Goal: Task Accomplishment & Management: Manage account settings

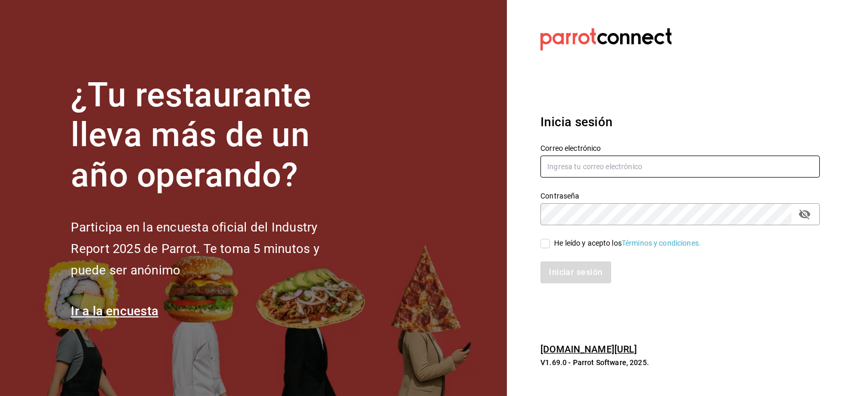
click at [599, 166] on input "text" at bounding box center [679, 167] width 279 height 22
type input "FRANCISCO.DELTORO@COSTENO.COM"
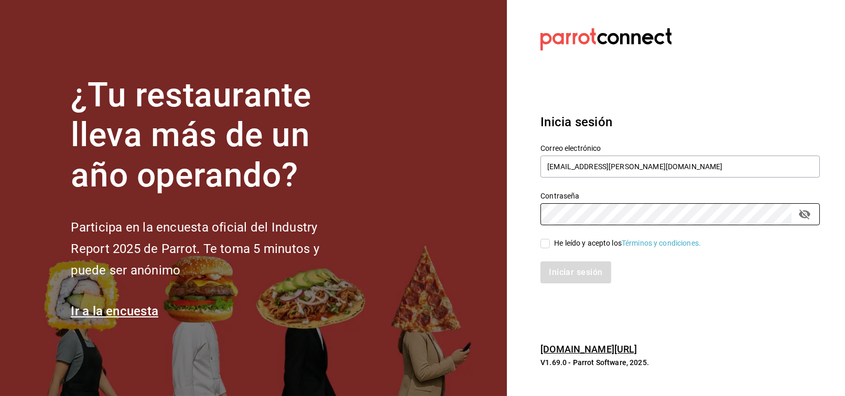
click at [576, 248] on div "Correo electrónico FRANCISCO.DELTORO@COSTENO.COM Contraseña Contraseña He leído…" at bounding box center [674, 208] width 292 height 153
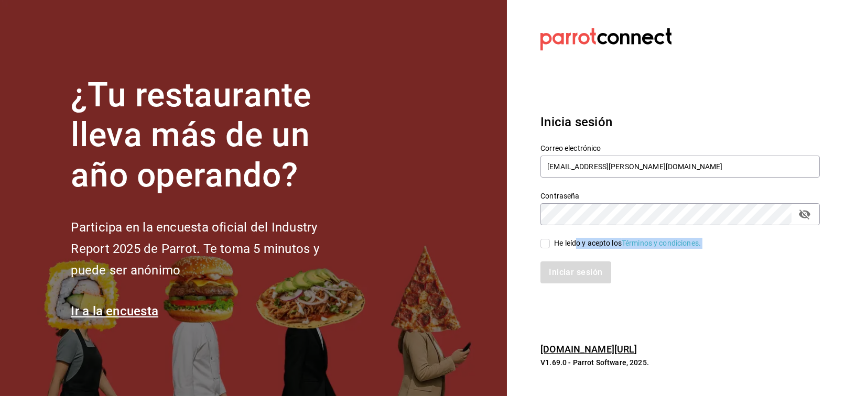
click at [575, 245] on div "He leído y acepto los Términos y condiciones." at bounding box center [627, 243] width 147 height 11
click at [550, 245] on input "He leído y acepto los Términos y condiciones." at bounding box center [544, 243] width 9 height 9
checkbox input "true"
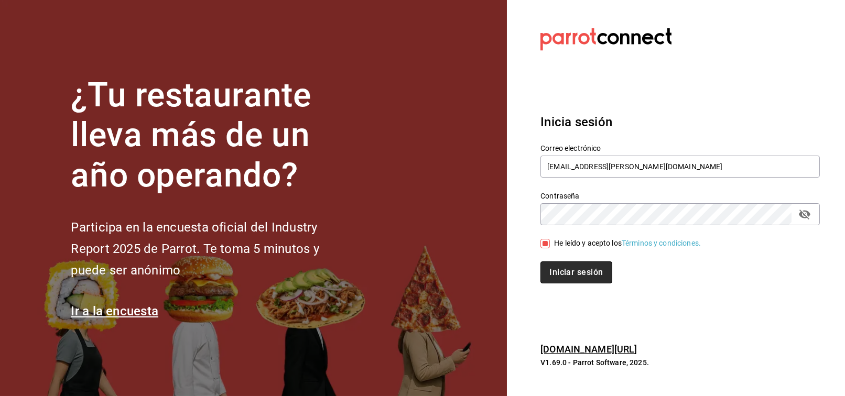
click at [570, 272] on button "Iniciar sesión" at bounding box center [575, 273] width 71 height 22
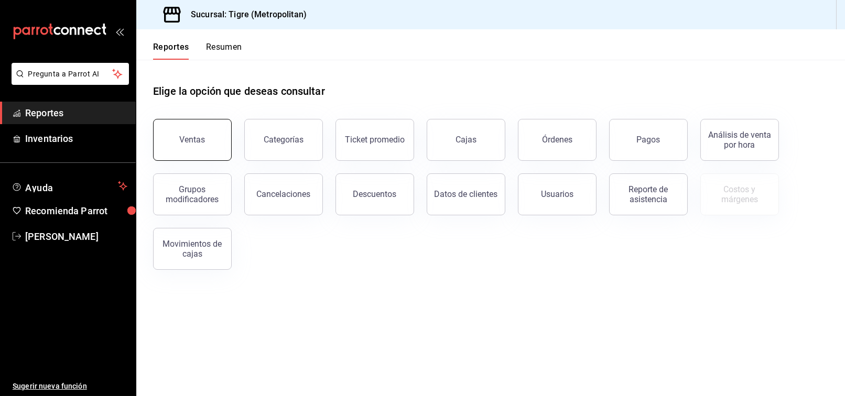
click at [190, 130] on button "Ventas" at bounding box center [192, 140] width 79 height 42
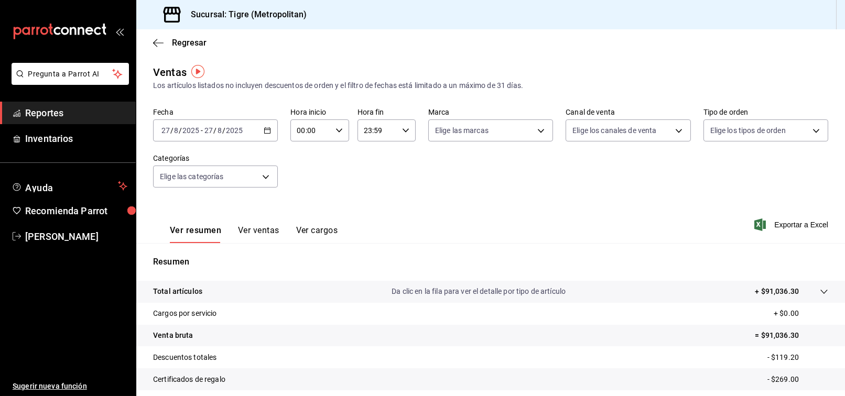
scroll to position [105, 0]
